Goal: Check status: Check status

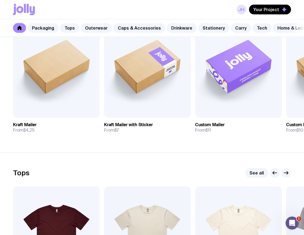
scroll to position [126, 0]
click at [264, 11] on span "Your Project" at bounding box center [266, 9] width 26 height 5
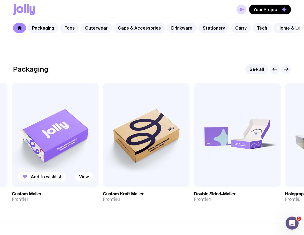
scroll to position [58, 0]
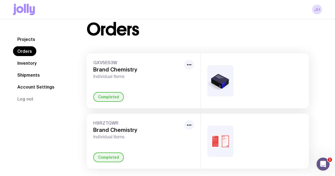
scroll to position [14, 0]
click at [105, 67] on h3 "Brand Chemistry" at bounding box center [137, 69] width 89 height 7
click at [188, 64] on circle "button" at bounding box center [187, 64] width 1 height 1
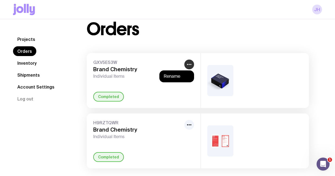
scroll to position [13, 0]
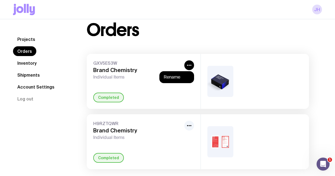
click at [113, 73] on h3 "Brand Chemistry" at bounding box center [137, 70] width 89 height 7
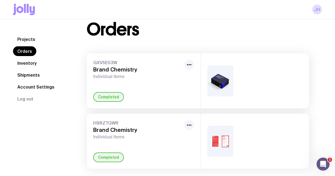
drag, startPoint x: 103, startPoint y: 99, endPoint x: 103, endPoint y: 96, distance: 3.5
click at [103, 99] on div "Completed" at bounding box center [108, 97] width 31 height 10
click at [30, 74] on link "Shipments" at bounding box center [28, 75] width 31 height 10
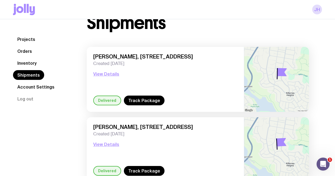
scroll to position [33, 0]
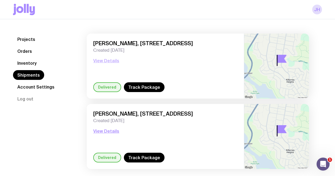
click at [105, 62] on button "View Details" at bounding box center [106, 60] width 26 height 7
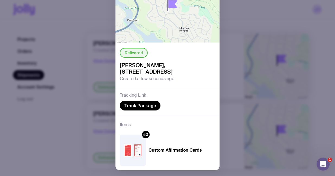
scroll to position [49, 0]
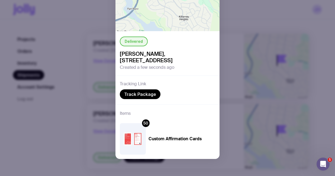
click at [83, 99] on div "Delivered Lauren Emanuel, 3 Larne Place, Killarney Heights 2087 NSW, Australia …" at bounding box center [167, 88] width 335 height 176
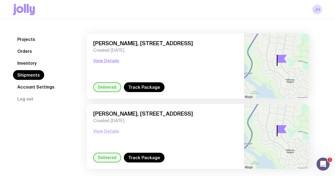
click at [110, 131] on button "View Details" at bounding box center [106, 131] width 26 height 7
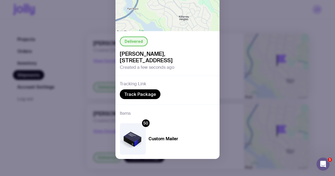
click at [137, 138] on img at bounding box center [133, 138] width 26 height 31
click at [136, 137] on img at bounding box center [133, 138] width 26 height 31
click at [299, 68] on div "Delivered Lauren Emanuel, 3 Larne Place, Killarney Heights 2087 NSW, Australia …" at bounding box center [167, 88] width 335 height 176
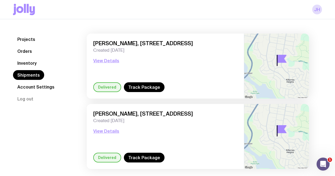
click at [33, 48] on link "Orders" at bounding box center [24, 51] width 23 height 10
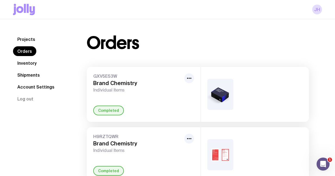
click at [33, 38] on link "Projects" at bounding box center [26, 39] width 27 height 10
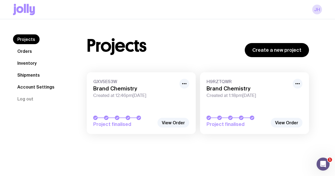
click at [34, 53] on link "Orders" at bounding box center [24, 51] width 23 height 10
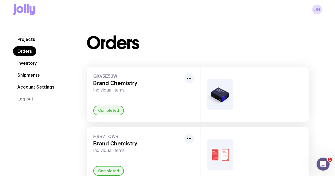
click at [167, 94] on div "GXV5E53W Brand Chemistry Individual Items Completed" at bounding box center [144, 94] width 114 height 55
click at [221, 91] on img at bounding box center [220, 94] width 26 height 31
click at [96, 113] on div "Completed" at bounding box center [108, 111] width 31 height 10
click at [188, 81] on icon "button" at bounding box center [189, 78] width 7 height 7
click at [54, 52] on nav "Projects Orders Inventory Shipments Account Settings Log out" at bounding box center [43, 68] width 61 height 69
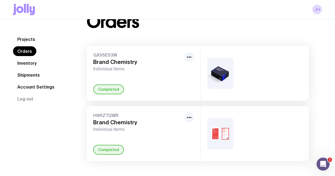
scroll to position [21, 0]
click at [30, 75] on link "Shipments" at bounding box center [28, 75] width 31 height 10
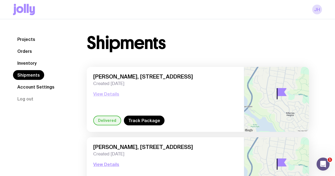
click at [105, 93] on button "View Details" at bounding box center [106, 94] width 26 height 7
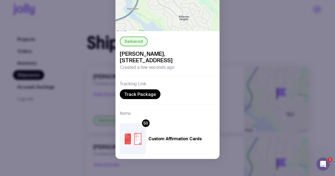
scroll to position [1, 0]
click at [97, 81] on div "Delivered Lauren Emanuel, 3 Larne Place, Killarney Heights 2087 NSW, Australia …" at bounding box center [167, 88] width 335 height 176
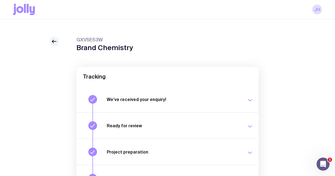
click at [249, 101] on icon "button" at bounding box center [250, 100] width 7 height 7
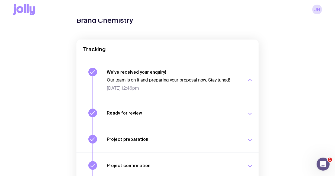
scroll to position [60, 0]
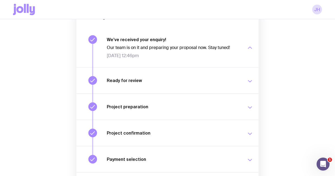
click at [247, 82] on icon "button" at bounding box center [250, 81] width 7 height 7
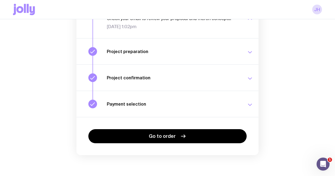
scroll to position [131, 0]
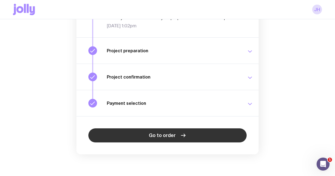
click at [161, 136] on span "Go to order" at bounding box center [162, 135] width 27 height 7
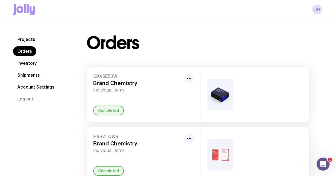
click at [193, 78] on button "button" at bounding box center [189, 78] width 10 height 10
click at [225, 94] on img at bounding box center [220, 94] width 26 height 31
click at [221, 96] on img at bounding box center [220, 94] width 26 height 31
click at [107, 73] on div "GXV5E53W Brand Chemistry Individual Items Completed" at bounding box center [144, 94] width 114 height 55
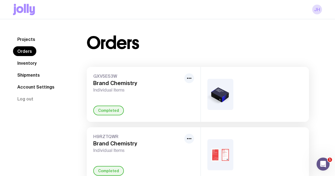
click at [30, 76] on link "Shipments" at bounding box center [28, 75] width 31 height 10
